Goal: Information Seeking & Learning: Learn about a topic

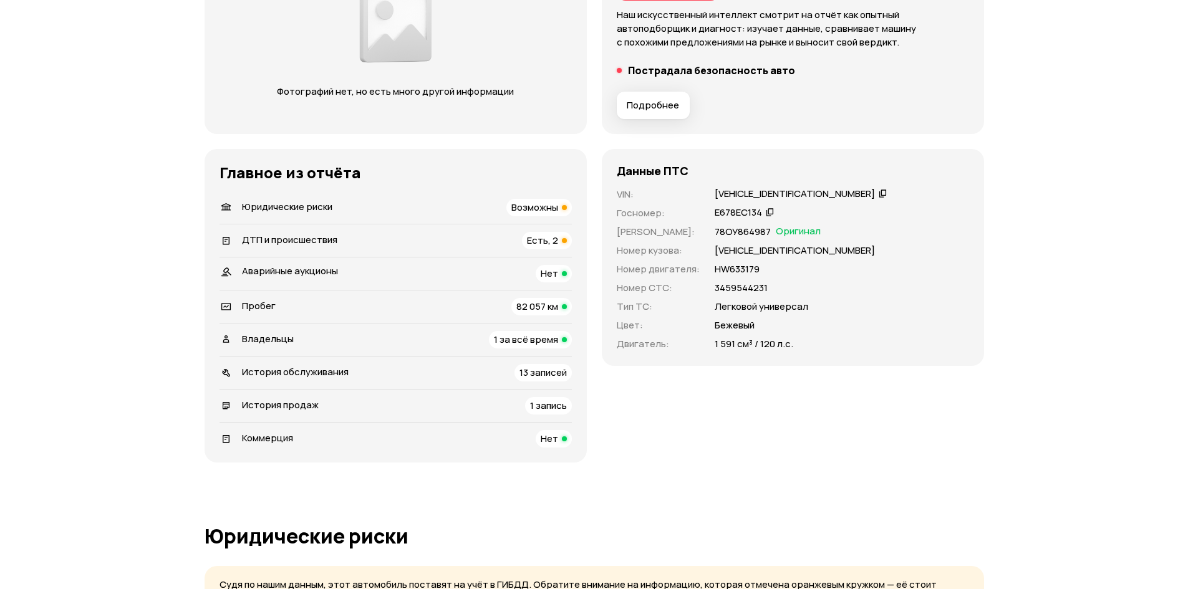
scroll to position [299, 0]
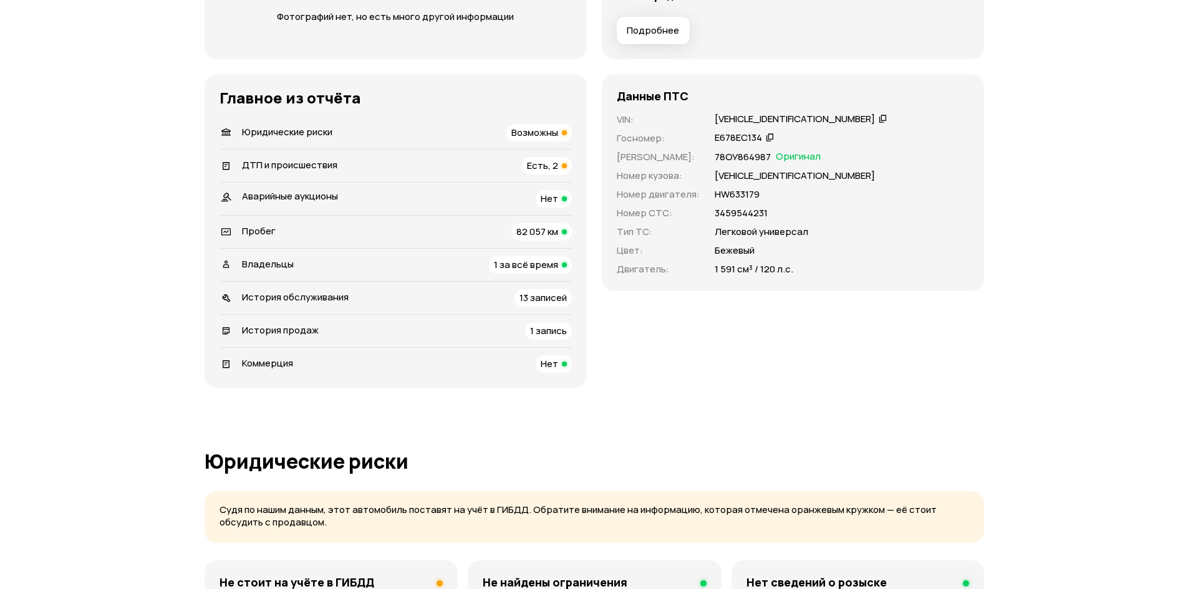
click at [538, 132] on span "Возможны" at bounding box center [534, 132] width 47 height 13
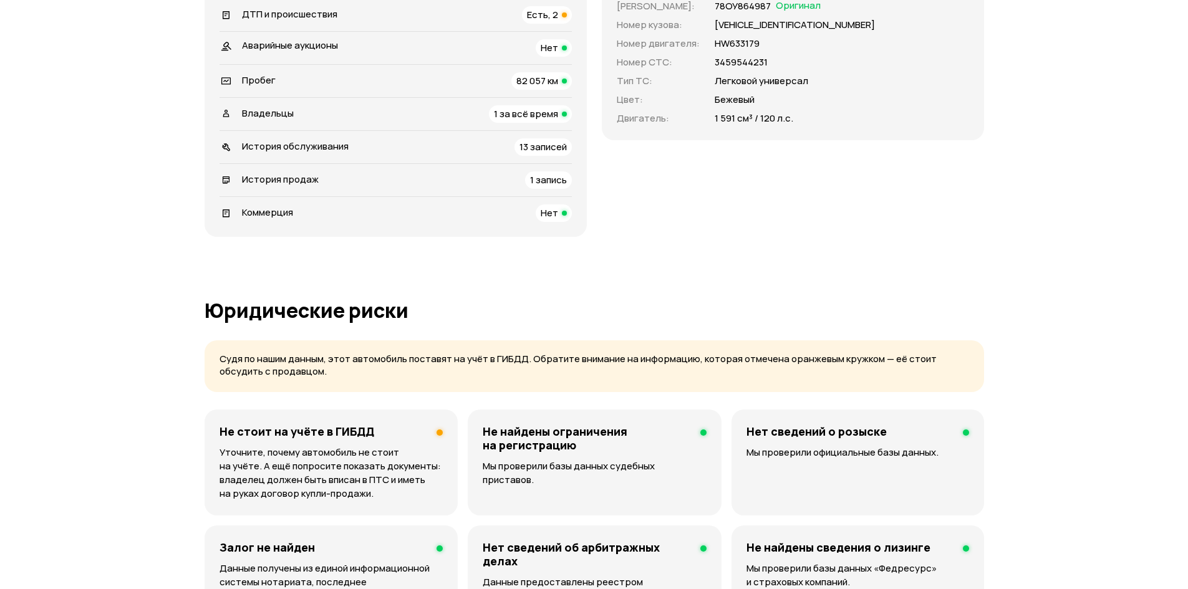
scroll to position [151, 0]
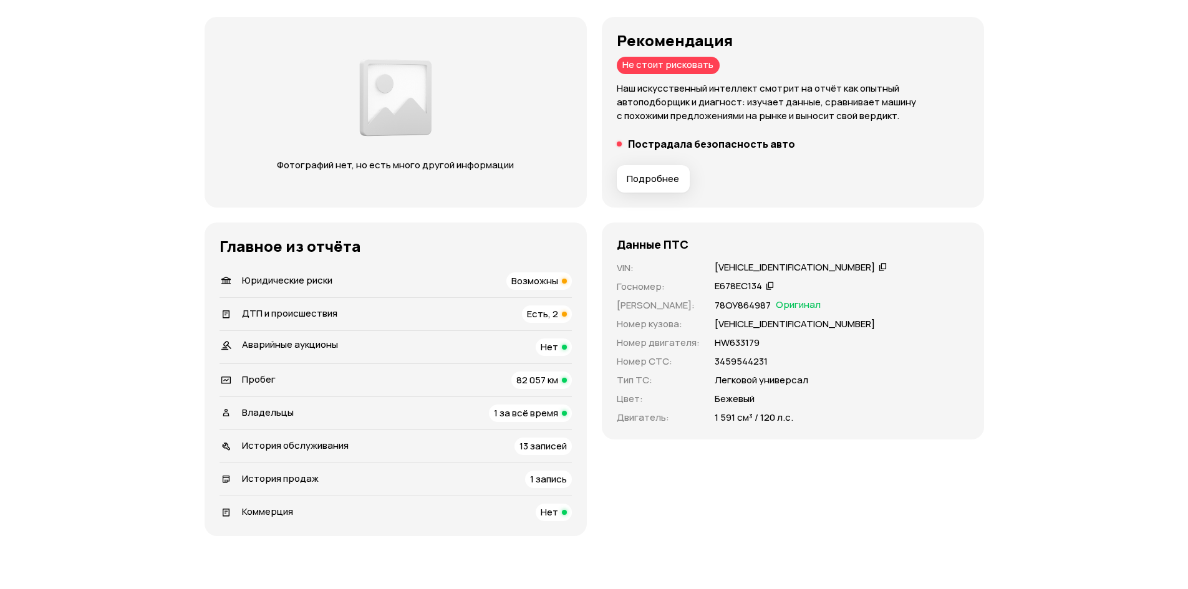
click at [543, 315] on span "Есть, 2" at bounding box center [542, 313] width 31 height 13
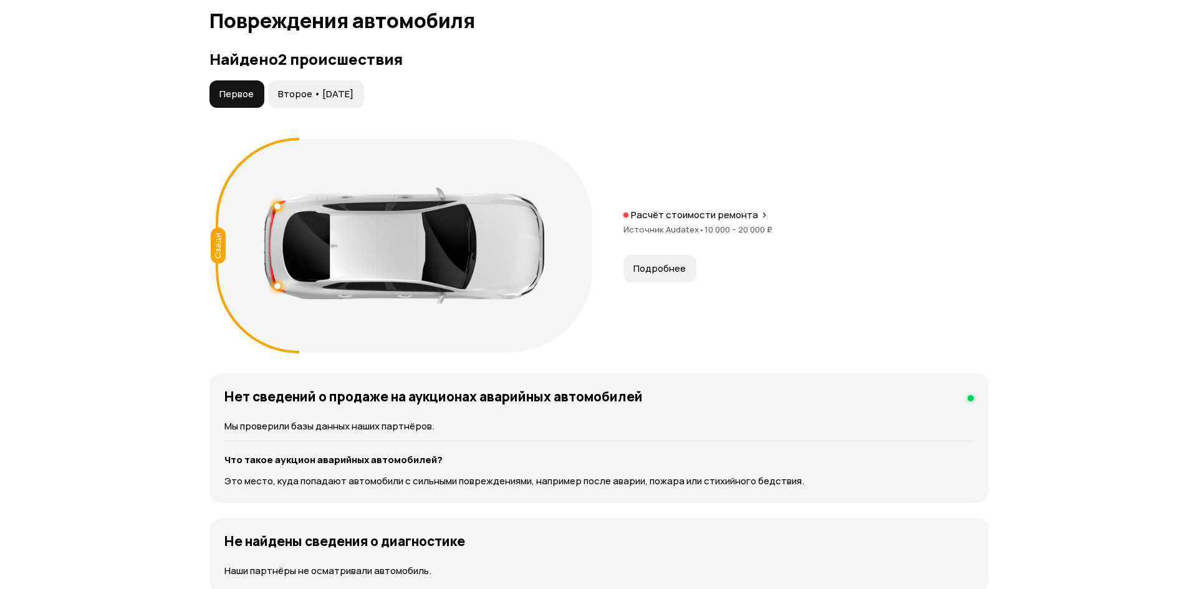
scroll to position [1267, 0]
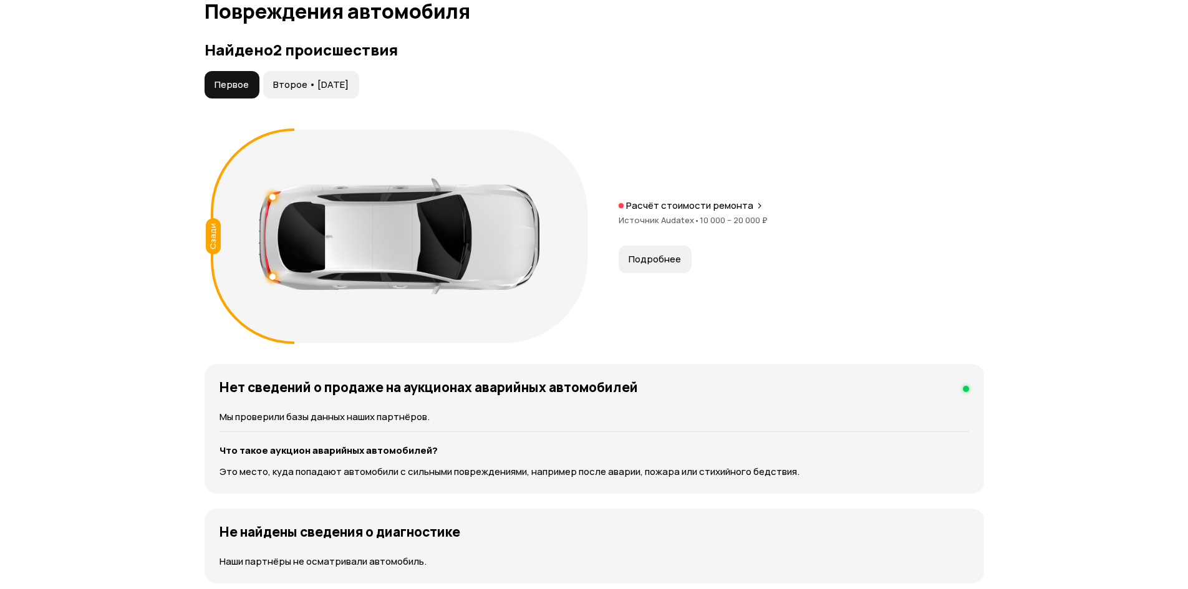
click at [349, 87] on span "Второе • [DATE]" at bounding box center [310, 85] width 75 height 12
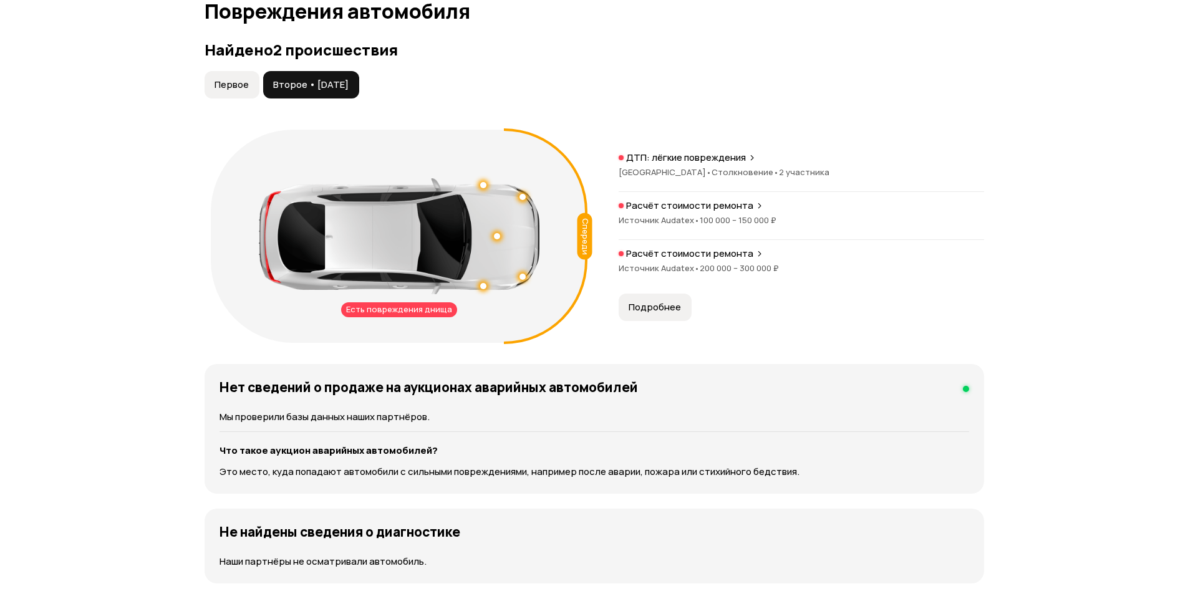
click at [230, 83] on span "Первое" at bounding box center [232, 85] width 34 height 12
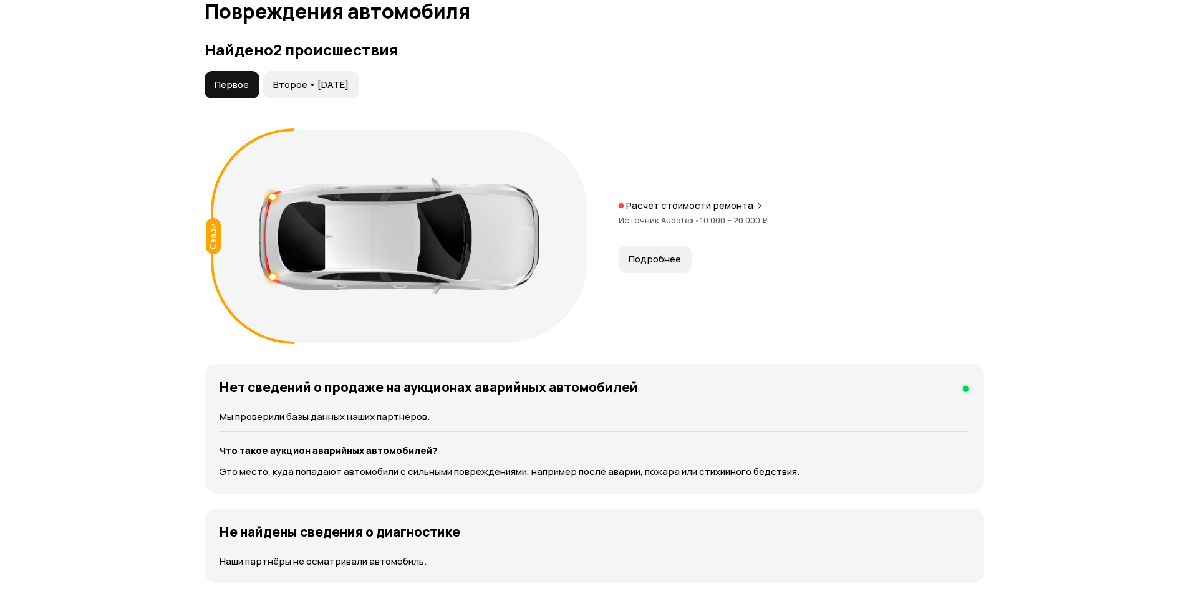
click at [288, 85] on span "Второе • [DATE]" at bounding box center [310, 85] width 75 height 12
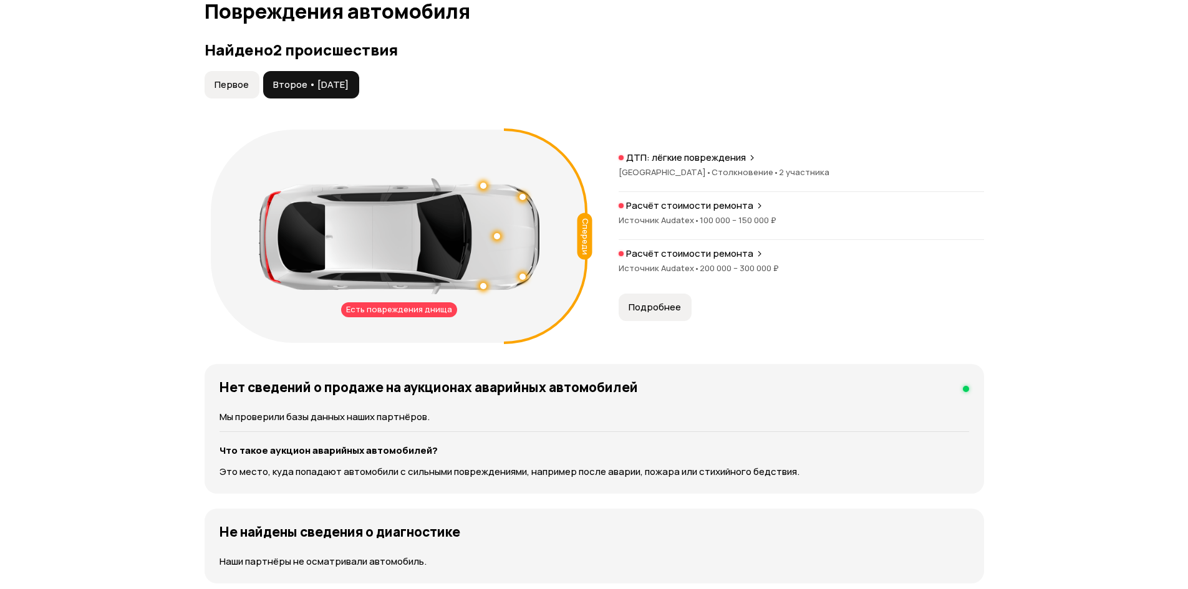
click at [230, 89] on span "Первое" at bounding box center [232, 85] width 34 height 12
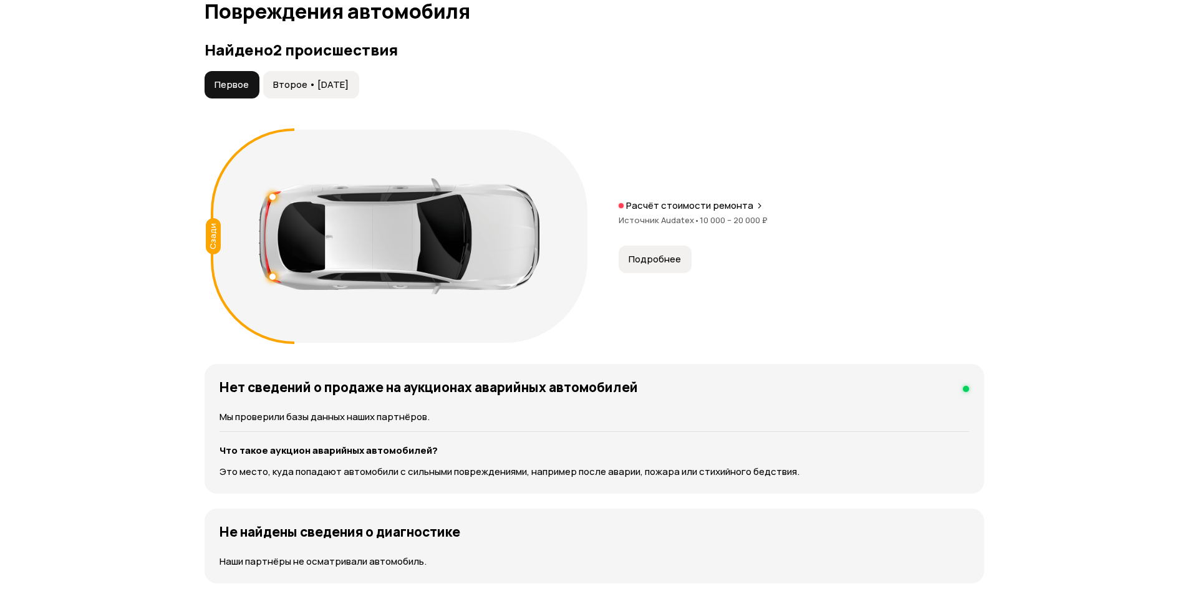
click at [330, 81] on span "Второе • [DATE]" at bounding box center [310, 85] width 75 height 12
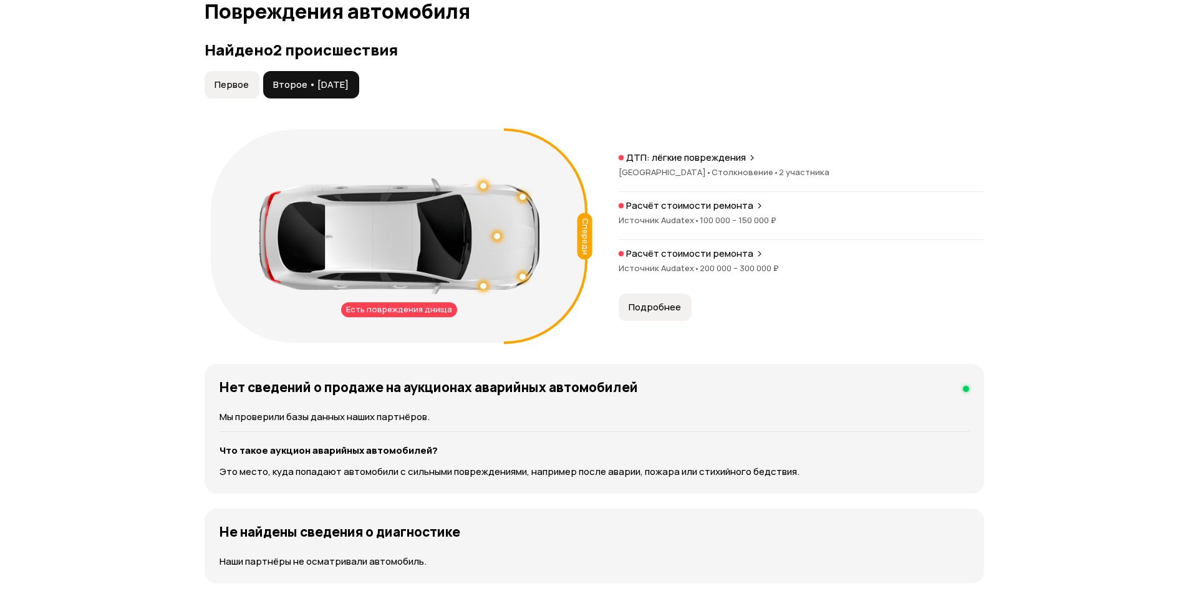
click at [669, 302] on span "Подробнее" at bounding box center [655, 307] width 52 height 12
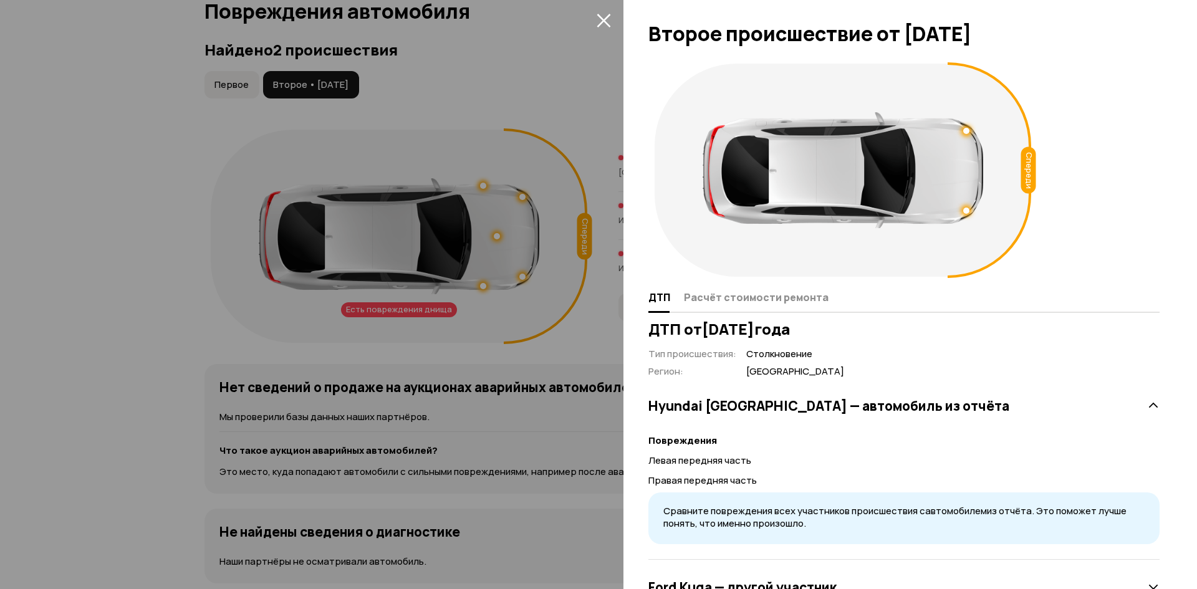
scroll to position [51, 0]
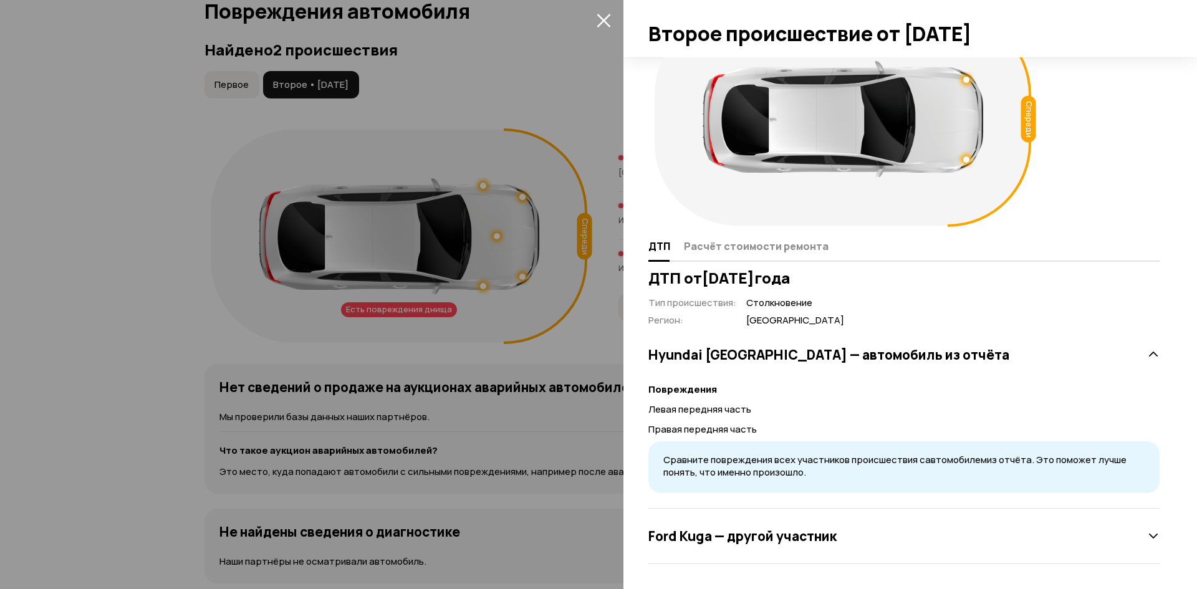
click at [1148, 537] on icon at bounding box center [1154, 536] width 12 height 12
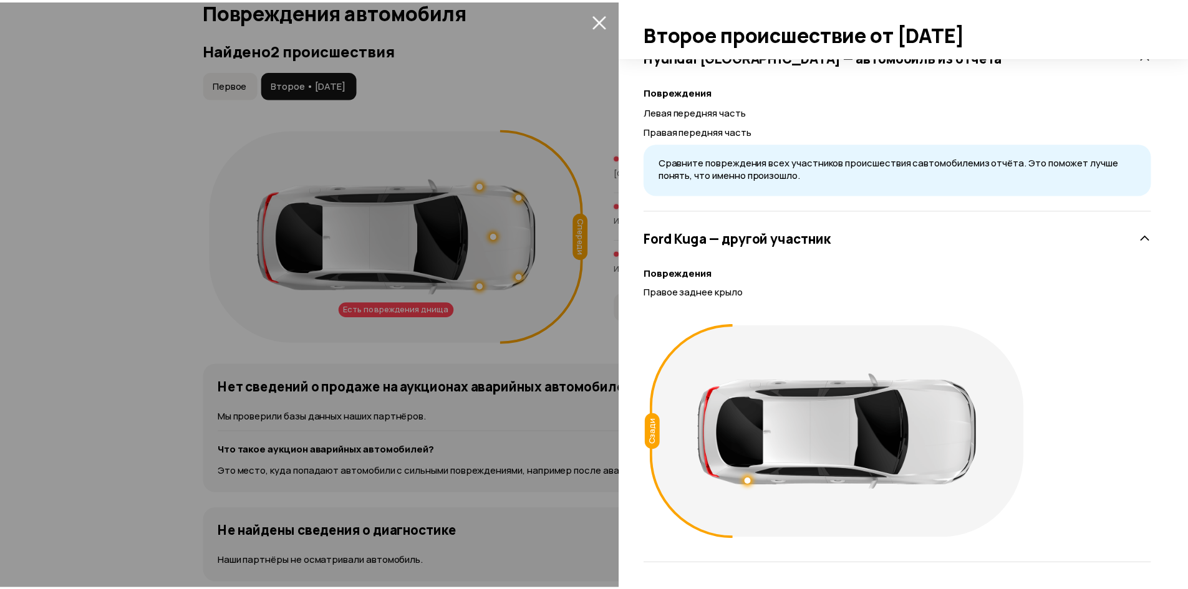
scroll to position [0, 0]
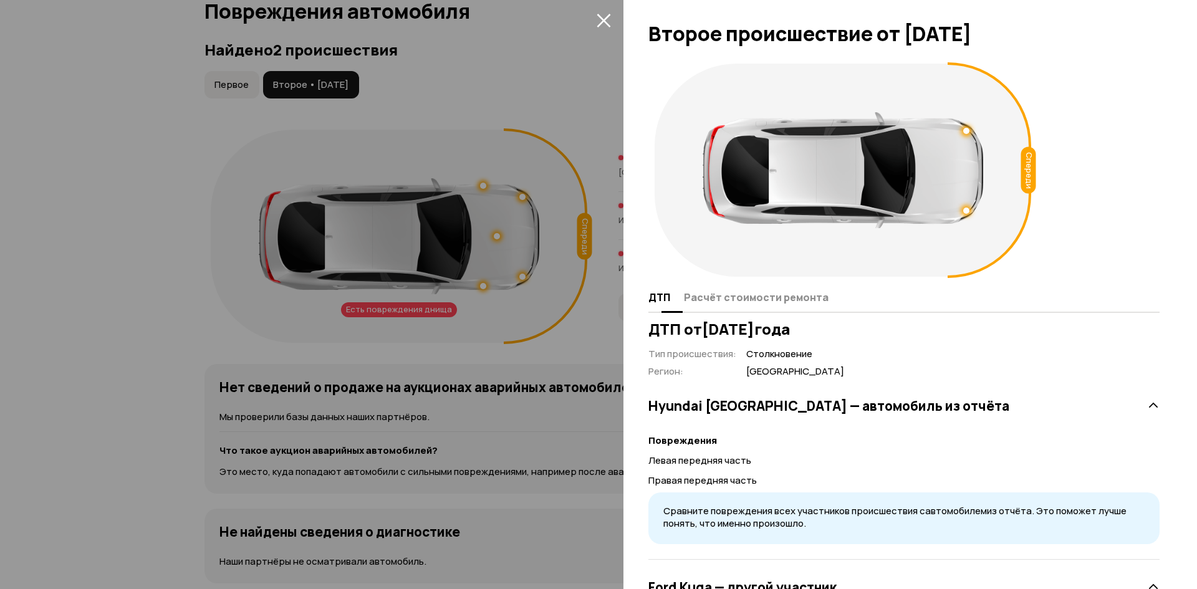
click at [765, 294] on span "Расчёт стоимости ремонта" at bounding box center [756, 297] width 145 height 12
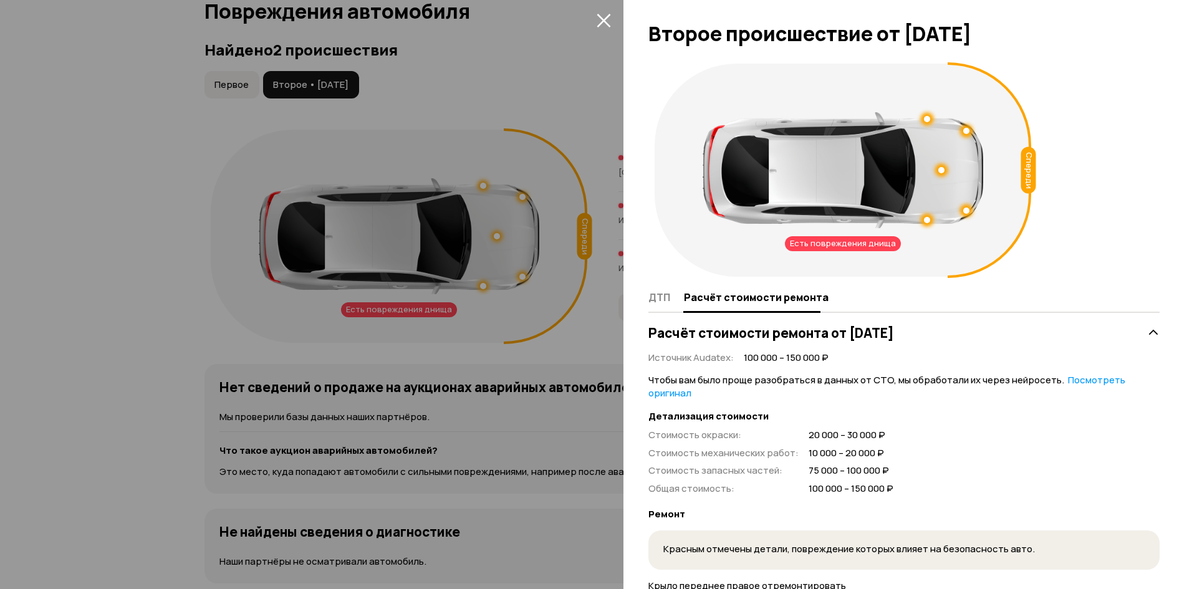
click at [941, 170] on div at bounding box center [942, 170] width 6 height 6
click at [968, 132] on div at bounding box center [967, 131] width 6 height 6
click at [924, 119] on div at bounding box center [927, 119] width 6 height 6
click at [985, 235] on icon at bounding box center [990, 170] width 84 height 216
click at [607, 19] on icon "закрыть" at bounding box center [604, 20] width 14 height 14
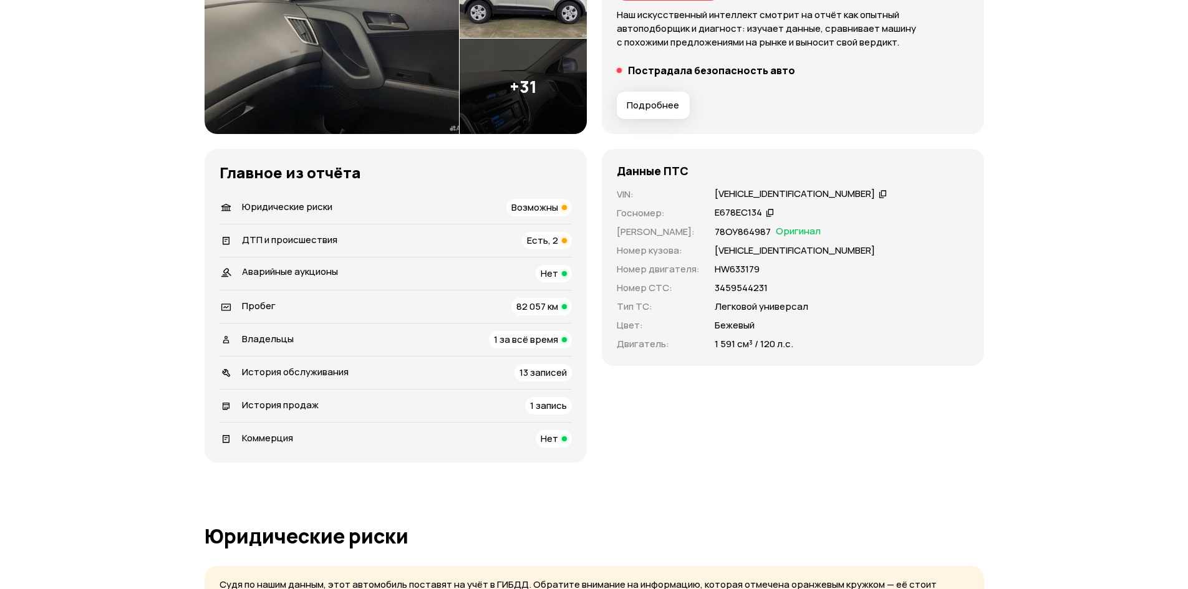
scroll to position [299, 0]
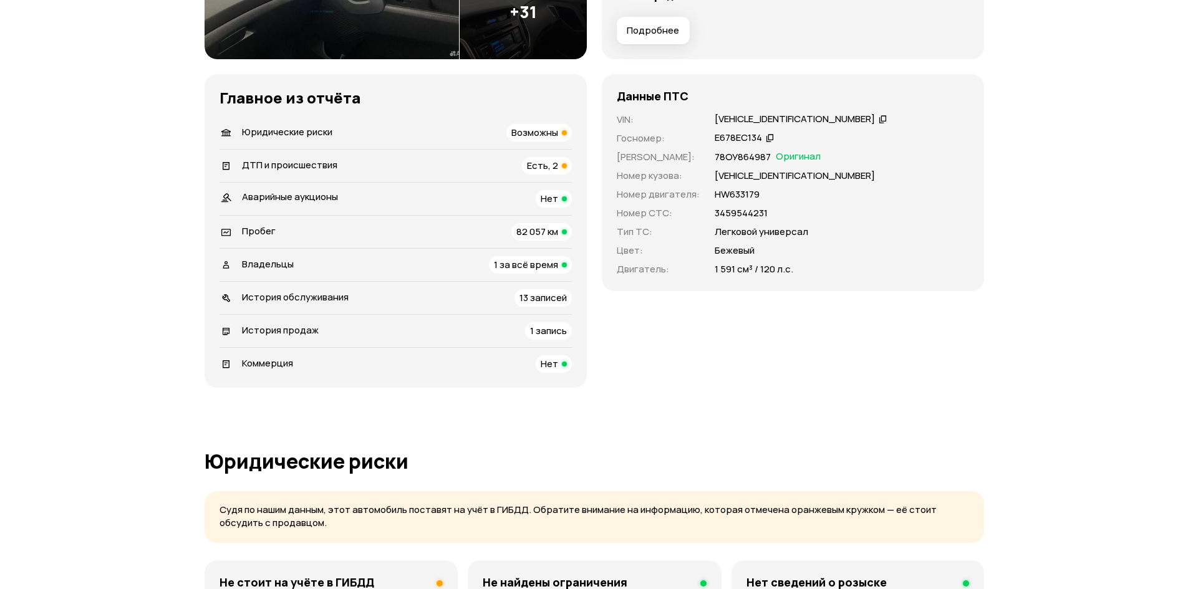
click at [544, 166] on span "Есть, 2" at bounding box center [542, 165] width 31 height 13
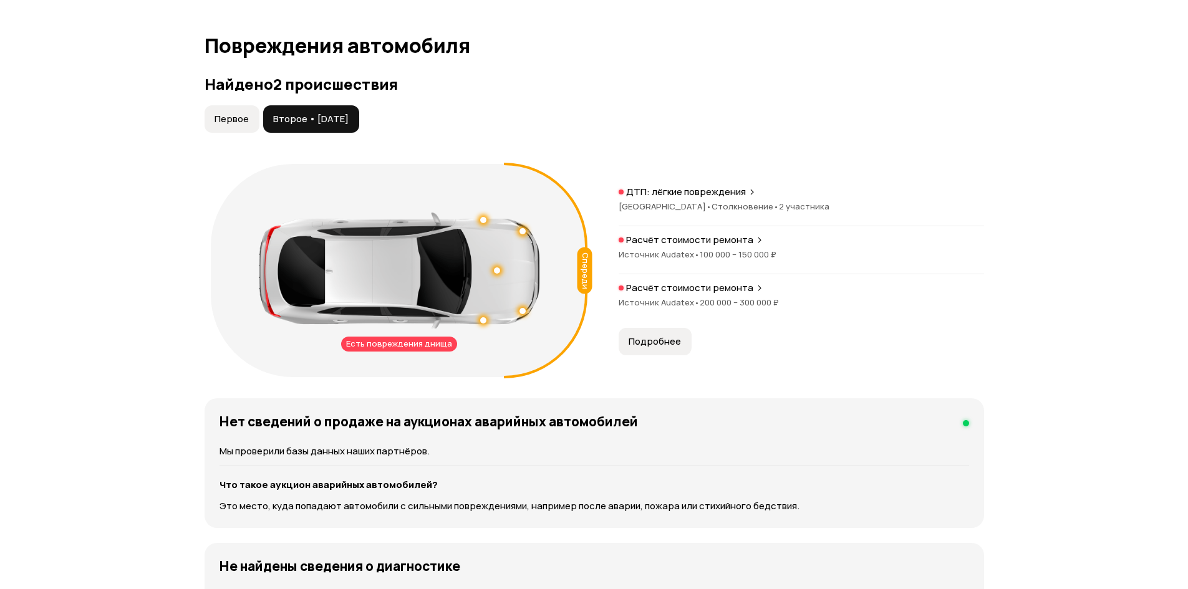
scroll to position [1267, 0]
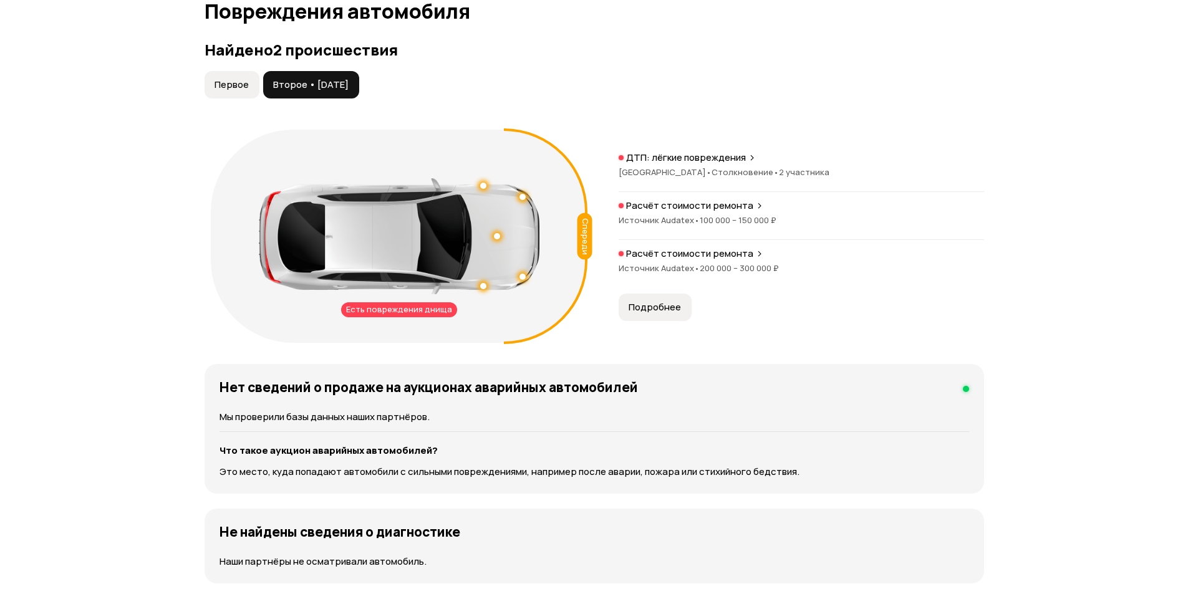
click at [217, 88] on span "Первое" at bounding box center [232, 85] width 34 height 12
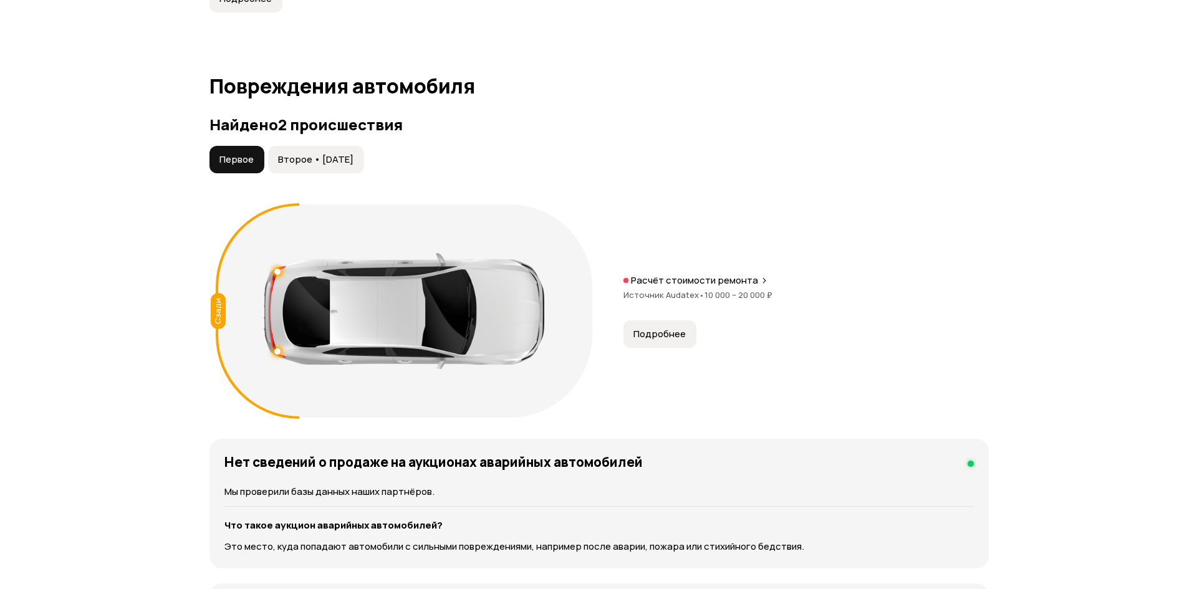
scroll to position [1117, 0]
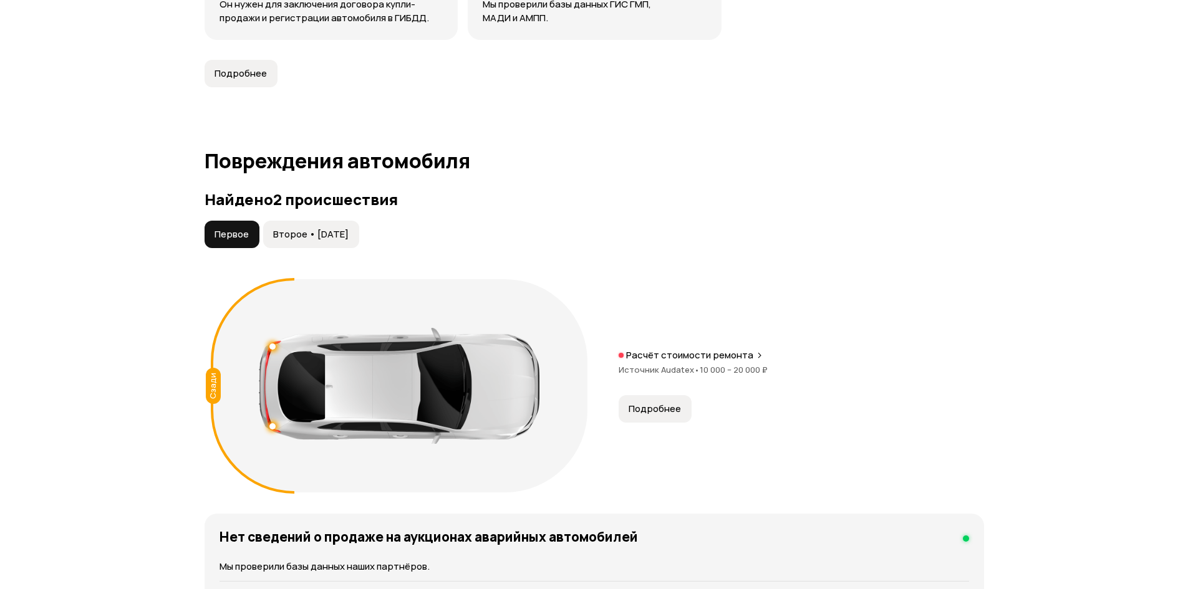
click at [341, 239] on span "Второе • [DATE]" at bounding box center [310, 234] width 75 height 12
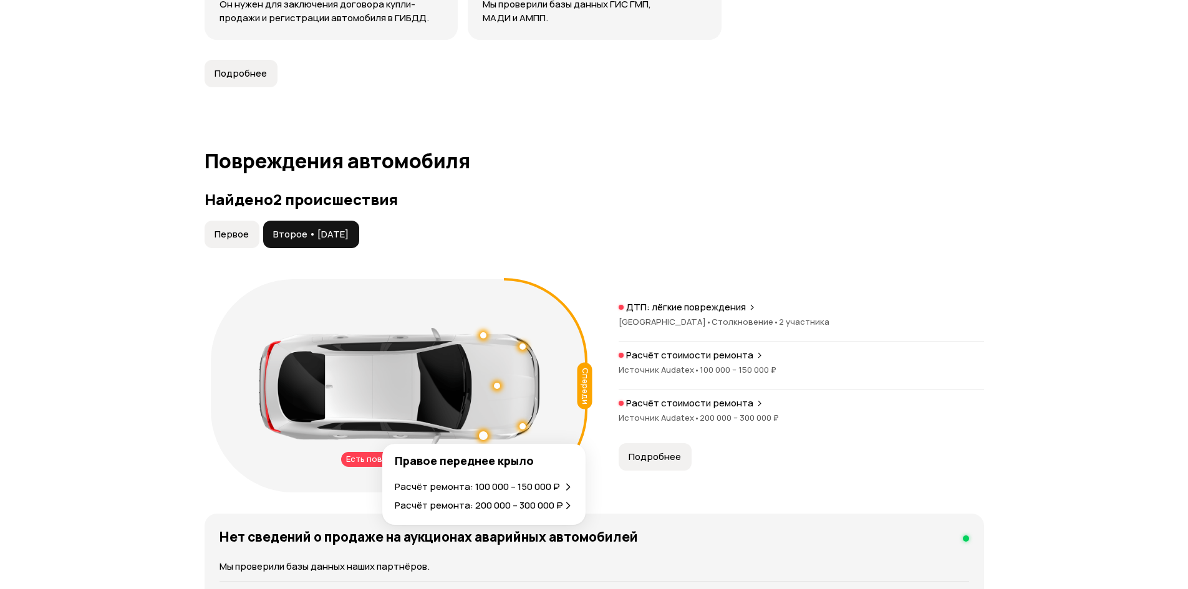
click at [484, 435] on div at bounding box center [483, 436] width 9 height 9
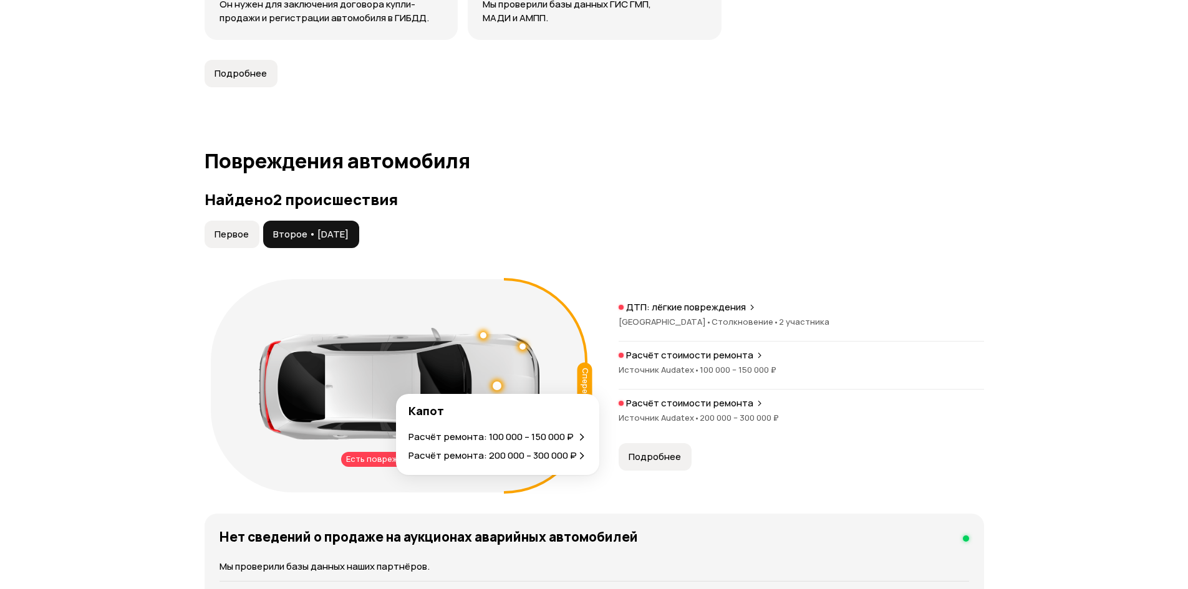
click at [498, 383] on div at bounding box center [497, 386] width 9 height 9
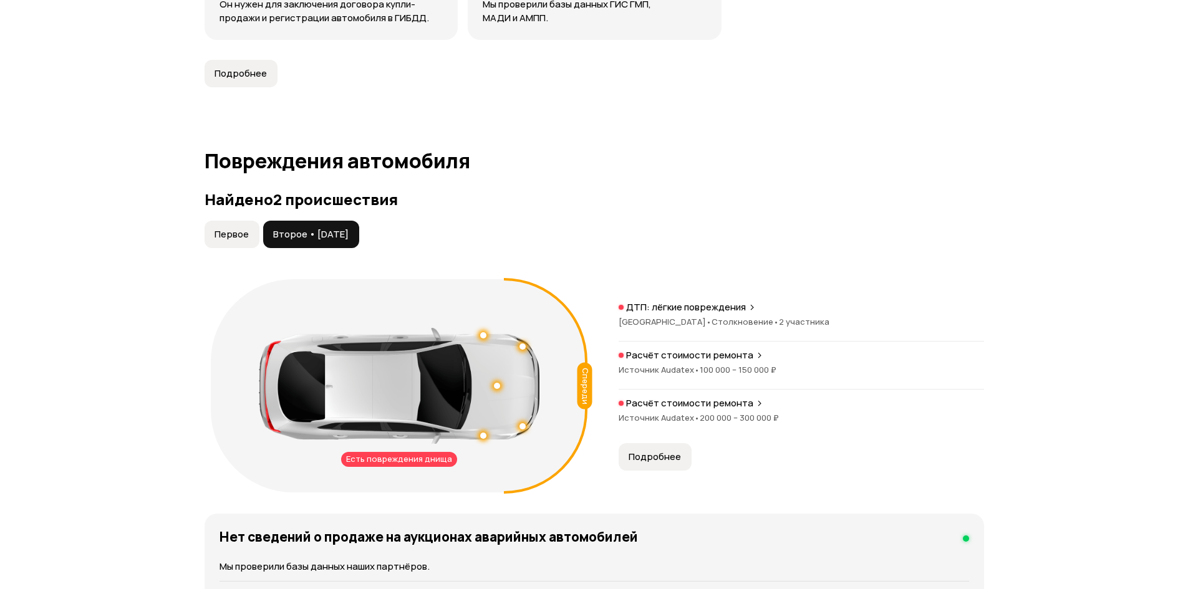
click at [652, 459] on span "Подробнее" at bounding box center [655, 457] width 52 height 12
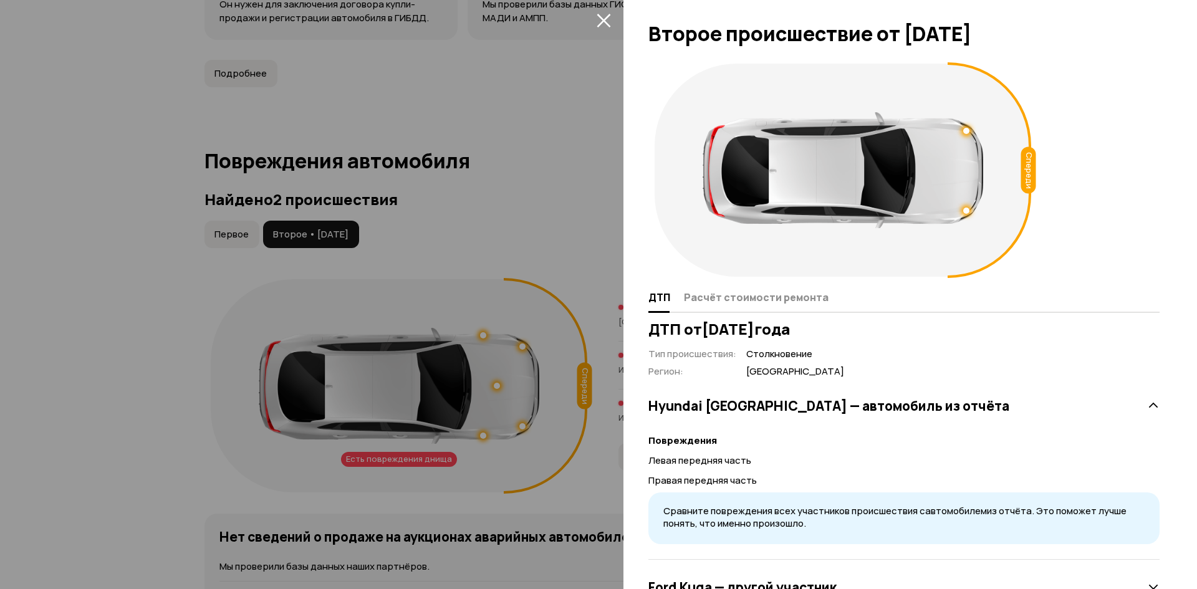
click at [964, 132] on div at bounding box center [967, 131] width 6 height 6
click at [967, 211] on div at bounding box center [967, 211] width 6 height 6
click at [967, 213] on div at bounding box center [966, 210] width 9 height 9
click at [510, 326] on div at bounding box center [598, 294] width 1197 height 589
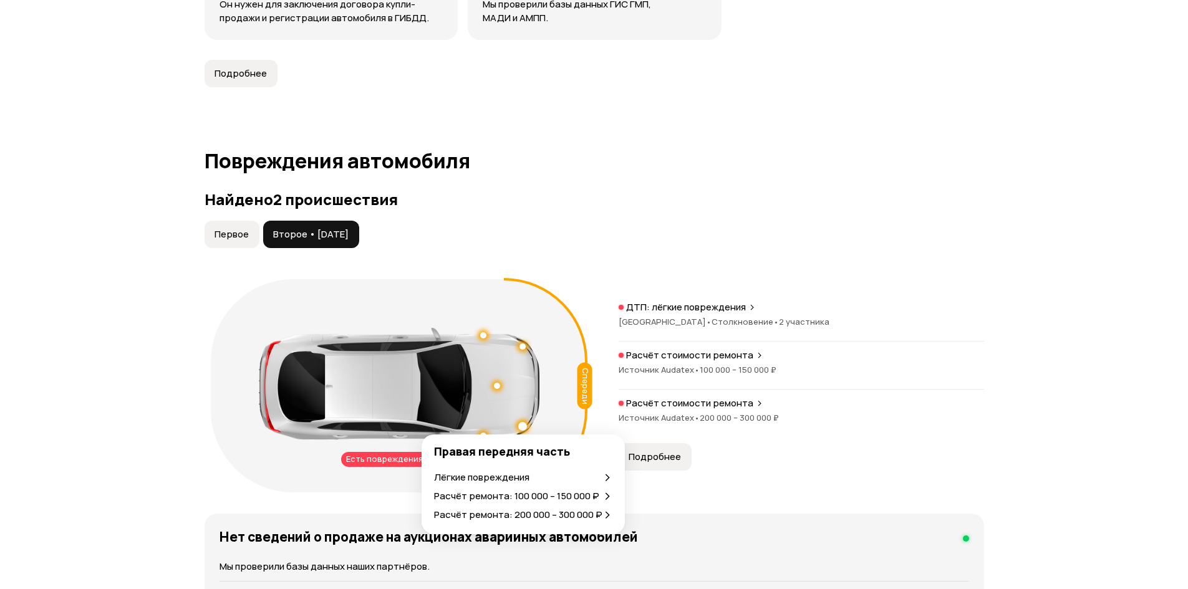
click at [525, 427] on div at bounding box center [522, 426] width 9 height 9
click at [523, 426] on div at bounding box center [522, 426] width 9 height 9
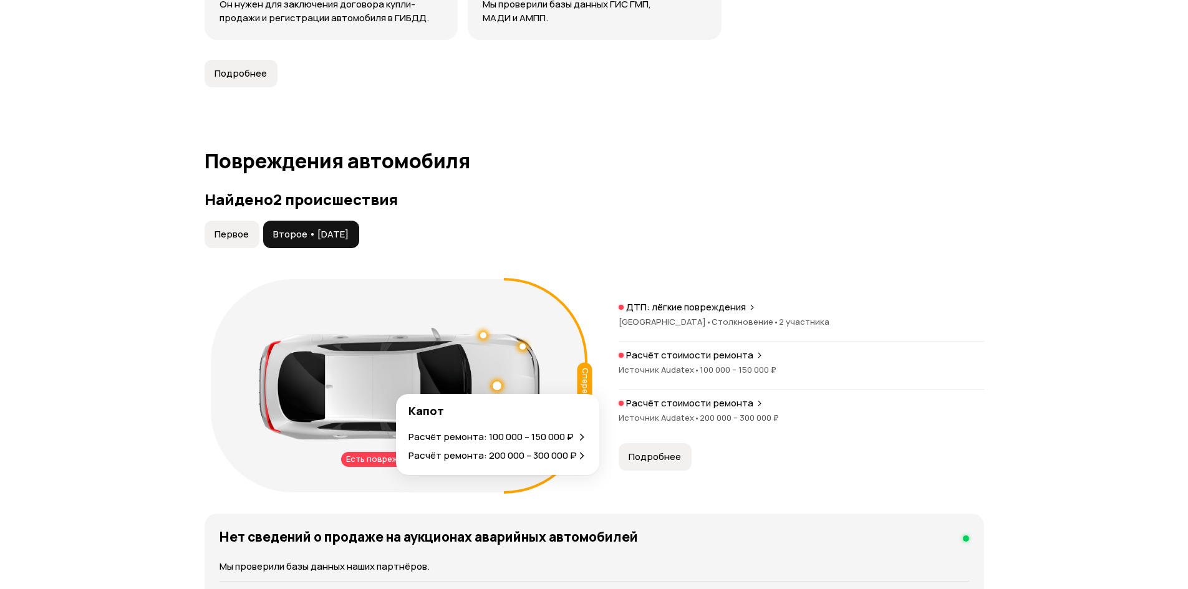
click at [494, 384] on div at bounding box center [497, 386] width 9 height 9
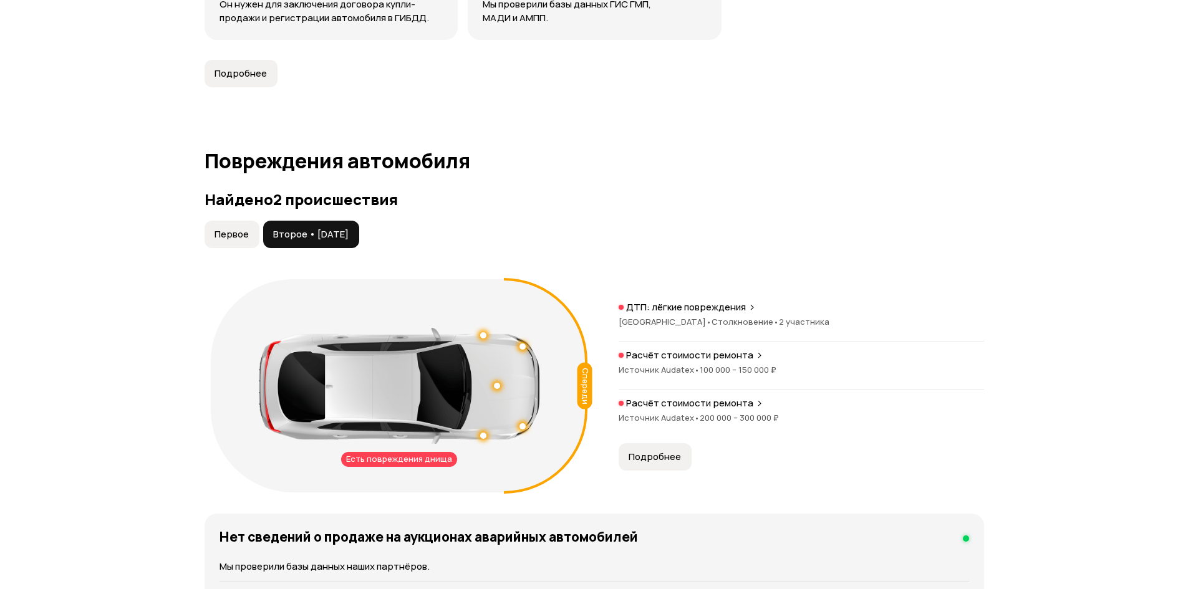
click at [647, 461] on span "Подробнее" at bounding box center [655, 457] width 52 height 12
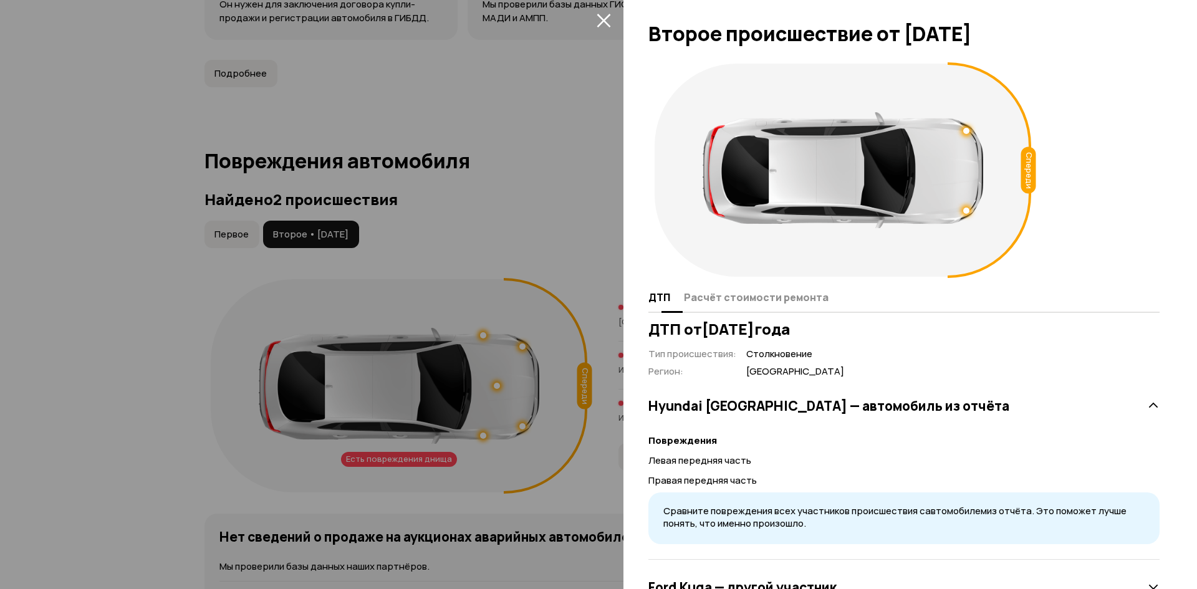
click at [721, 299] on span "Расчёт стоимости ремонта" at bounding box center [756, 297] width 145 height 12
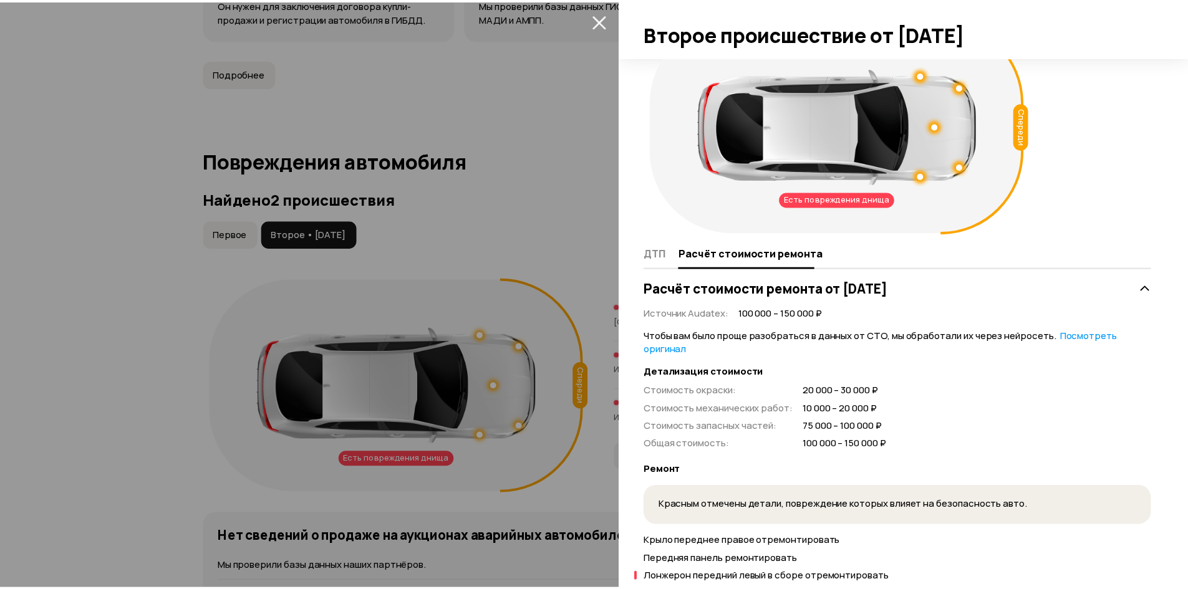
scroll to position [0, 0]
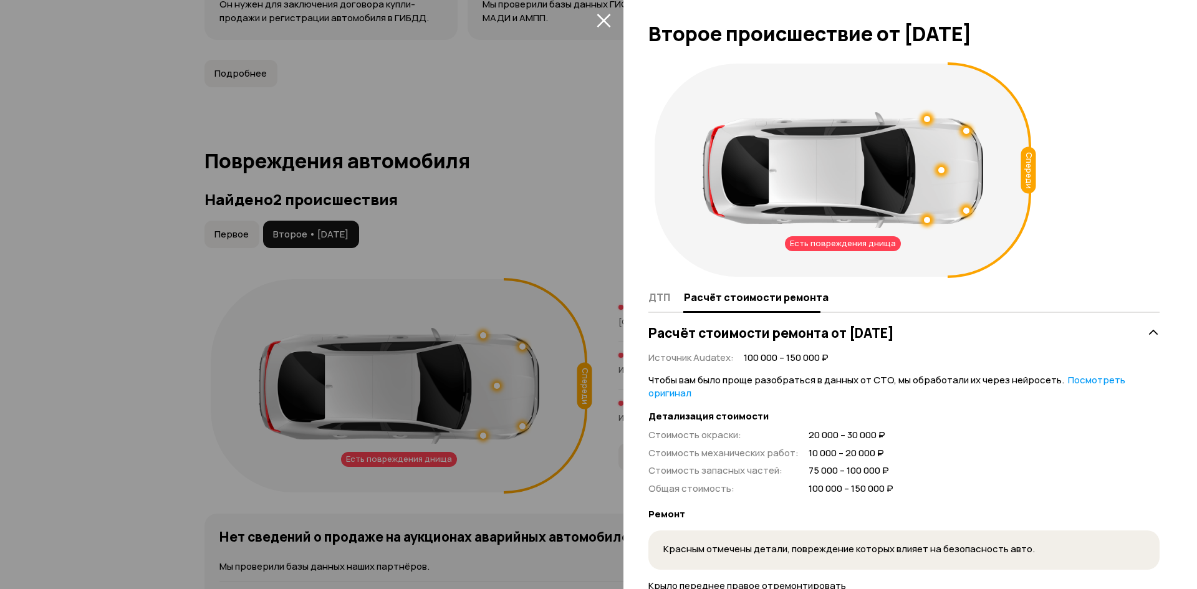
click at [873, 240] on div "Есть повреждения днища" at bounding box center [843, 243] width 116 height 15
click at [965, 214] on div at bounding box center [967, 211] width 6 height 6
click at [939, 170] on div at bounding box center [942, 170] width 6 height 6
click at [965, 132] on div at bounding box center [967, 131] width 6 height 6
click at [927, 119] on div at bounding box center [927, 119] width 6 height 6
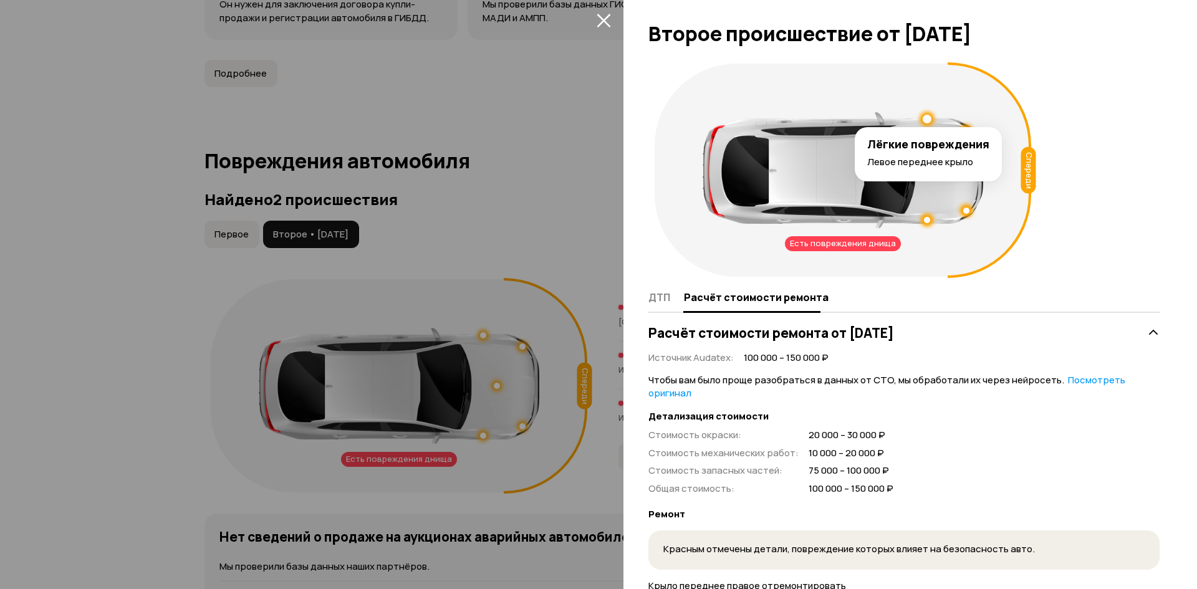
click at [934, 233] on div "Есть повреждения днища Спереди" at bounding box center [843, 170] width 377 height 213
click at [609, 31] on div at bounding box center [598, 294] width 1197 height 589
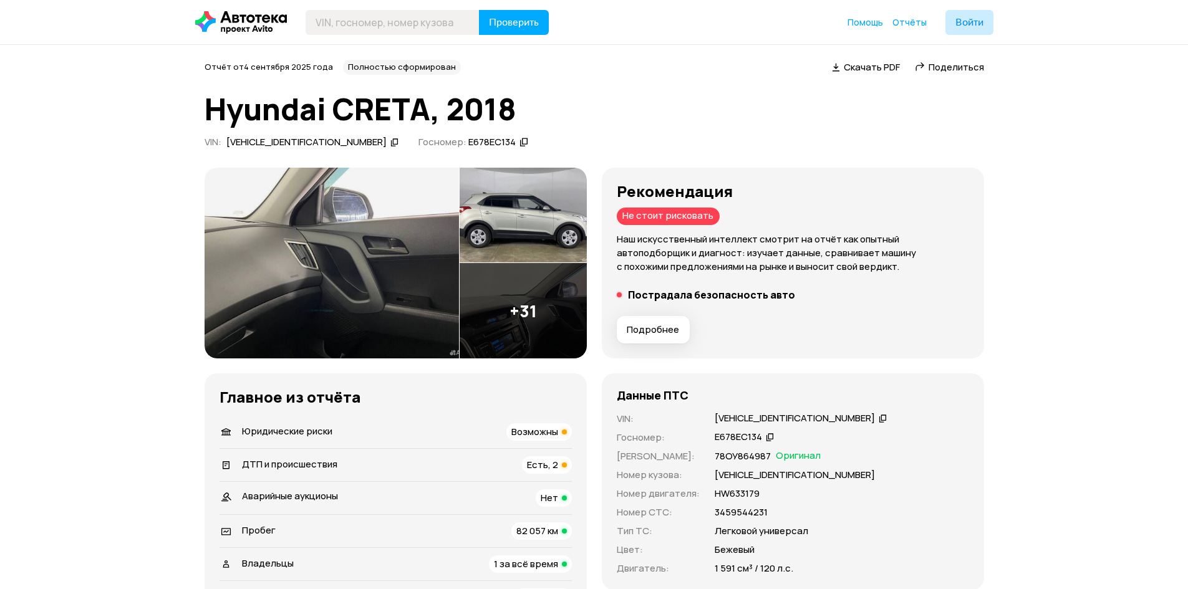
scroll to position [225, 0]
